Goal: Information Seeking & Learning: Find specific fact

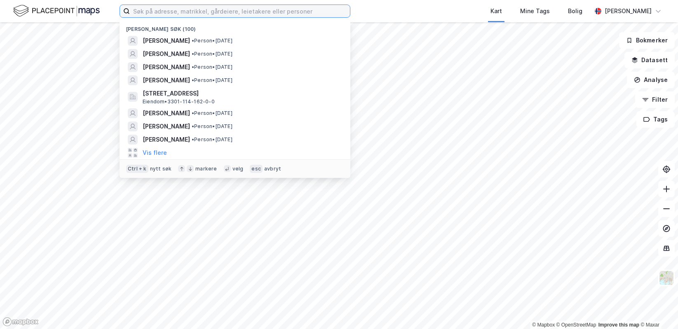
click at [154, 6] on input at bounding box center [240, 11] width 220 height 12
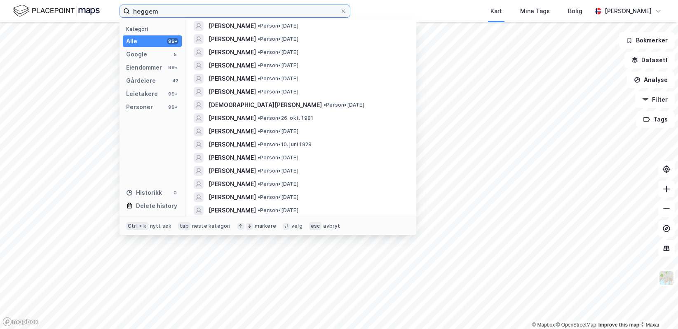
scroll to position [1406, 0]
click at [129, 9] on icon at bounding box center [126, 11] width 7 height 7
click at [130, 9] on input "heggem" at bounding box center [235, 11] width 210 height 12
click at [133, 12] on input "heggem" at bounding box center [235, 11] width 210 height 12
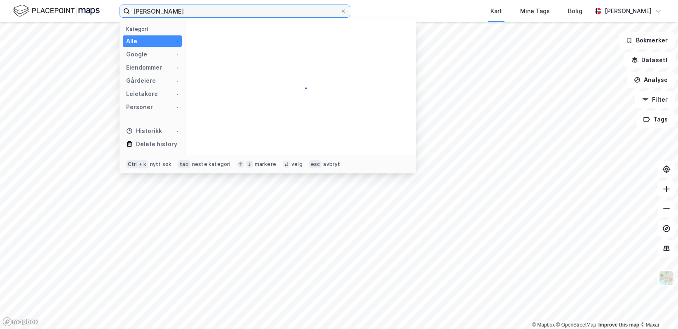
type input "[PERSON_NAME]"
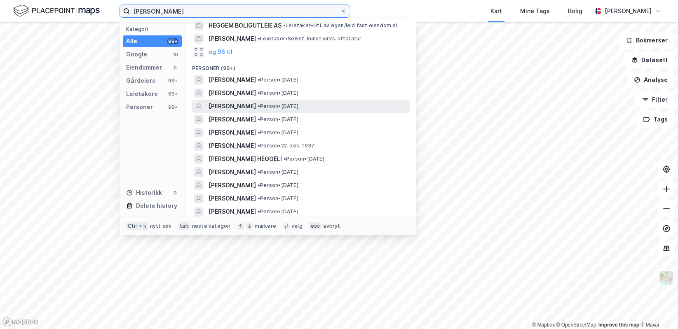
scroll to position [165, 0]
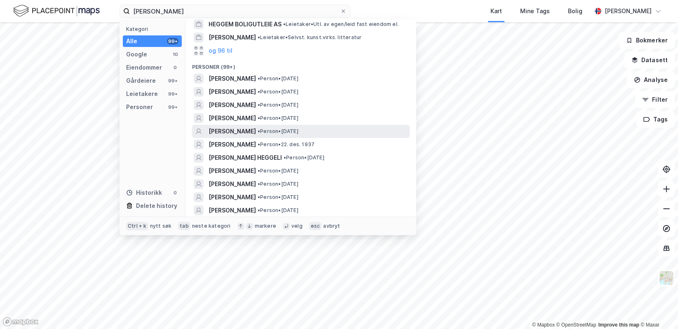
click at [276, 131] on span "• Person • [DATE]" at bounding box center [278, 131] width 41 height 7
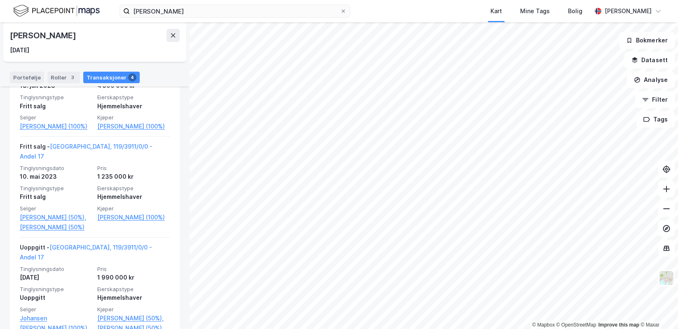
scroll to position [368, 0]
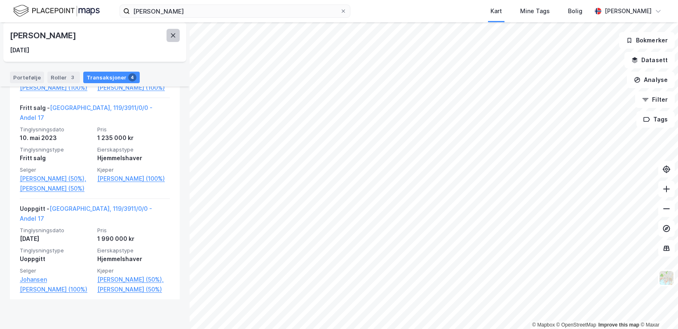
click at [176, 31] on button at bounding box center [172, 35] width 13 height 13
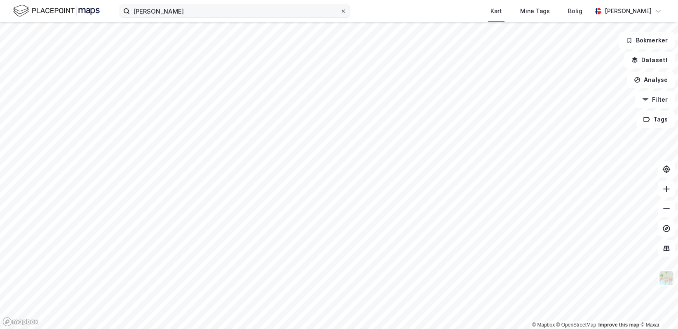
click at [343, 10] on icon at bounding box center [343, 11] width 5 height 5
click at [340, 10] on input "[PERSON_NAME]" at bounding box center [235, 11] width 210 height 12
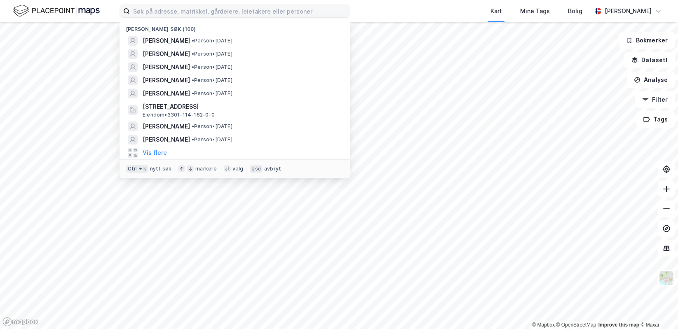
click at [385, 7] on div "[PERSON_NAME] søk (100) [PERSON_NAME] • Person • [DATE] [PERSON_NAME] • Person …" at bounding box center [339, 11] width 678 height 22
